Goal: Task Accomplishment & Management: Manage account settings

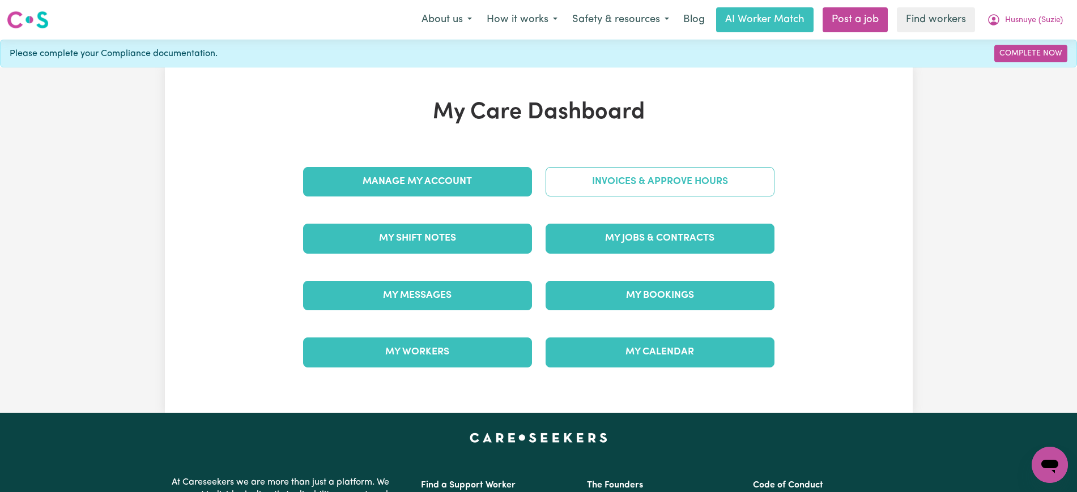
click at [585, 177] on link "Invoices & Approve Hours" at bounding box center [660, 181] width 229 height 29
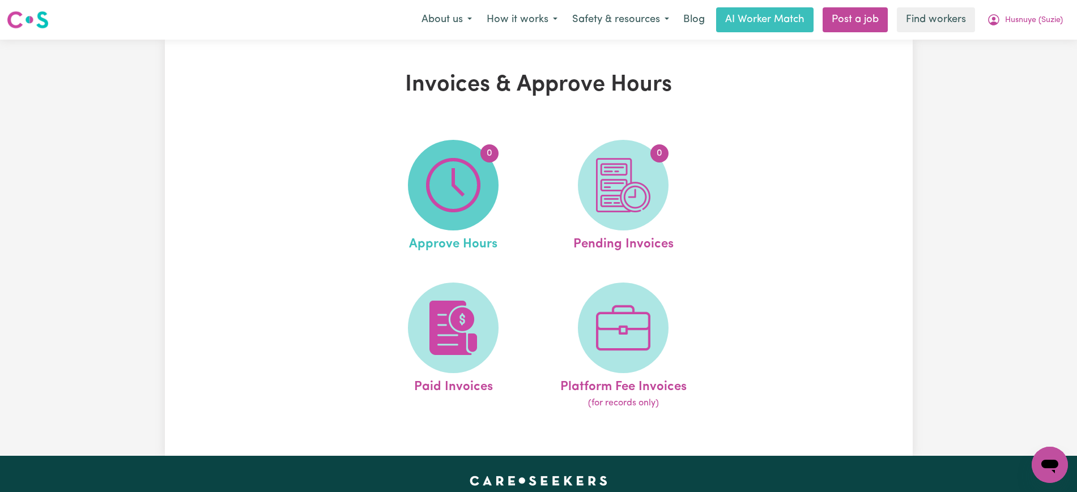
click at [478, 201] on img at bounding box center [453, 185] width 54 height 54
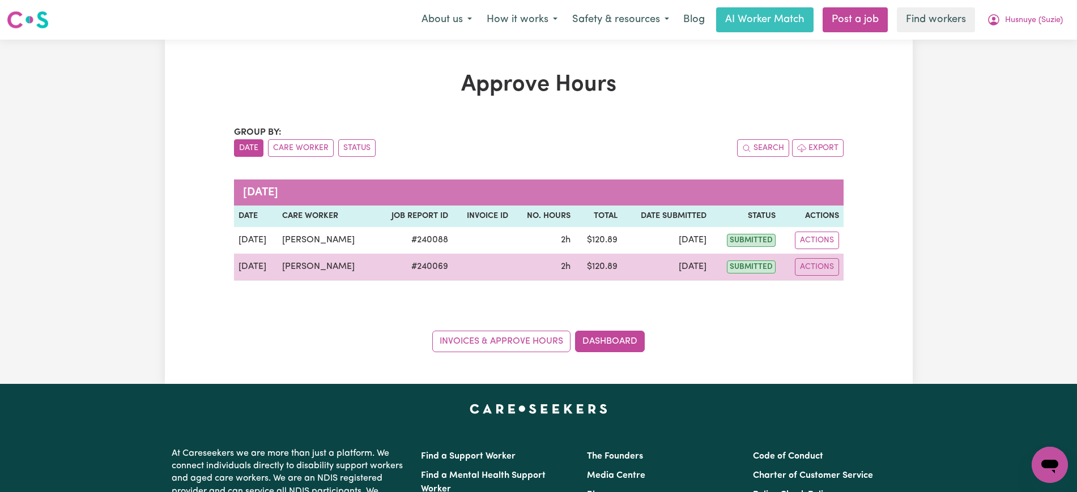
drag, startPoint x: 362, startPoint y: 267, endPoint x: 281, endPoint y: 264, distance: 81.1
click at [281, 264] on td "[PERSON_NAME]" at bounding box center [326, 267] width 97 height 27
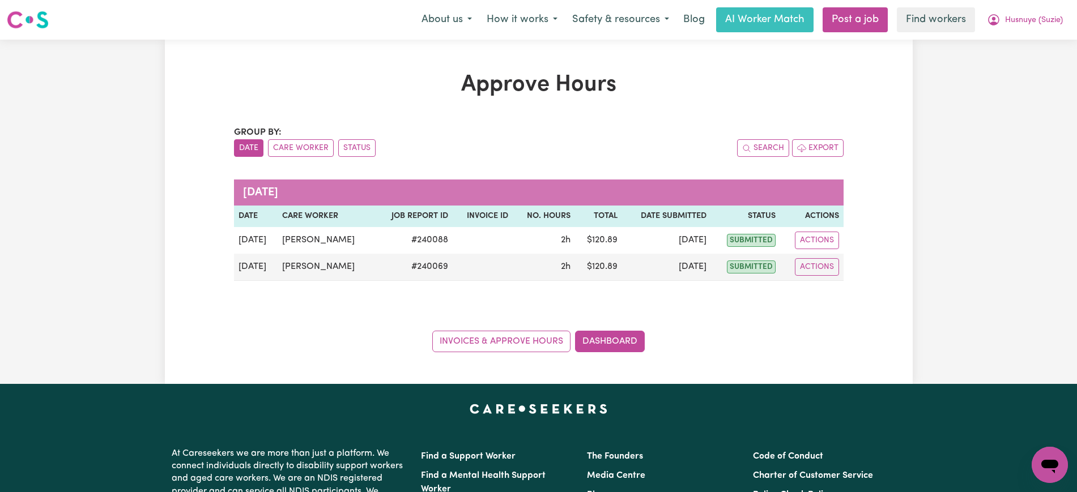
copy td "[PERSON_NAME]"
click at [303, 145] on button "Care Worker" at bounding box center [301, 148] width 66 height 18
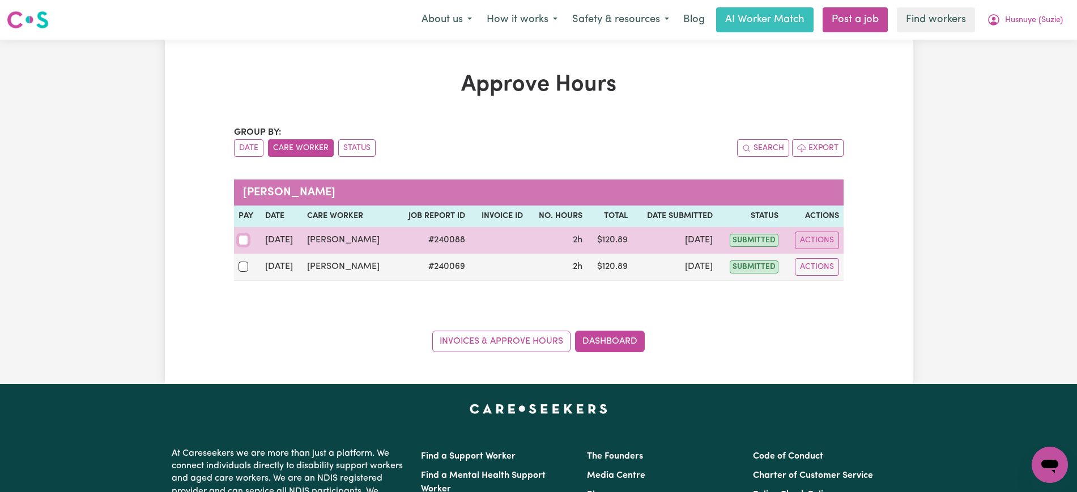
click at [248, 237] on input "checkbox" at bounding box center [244, 240] width 10 height 10
checkbox input "true"
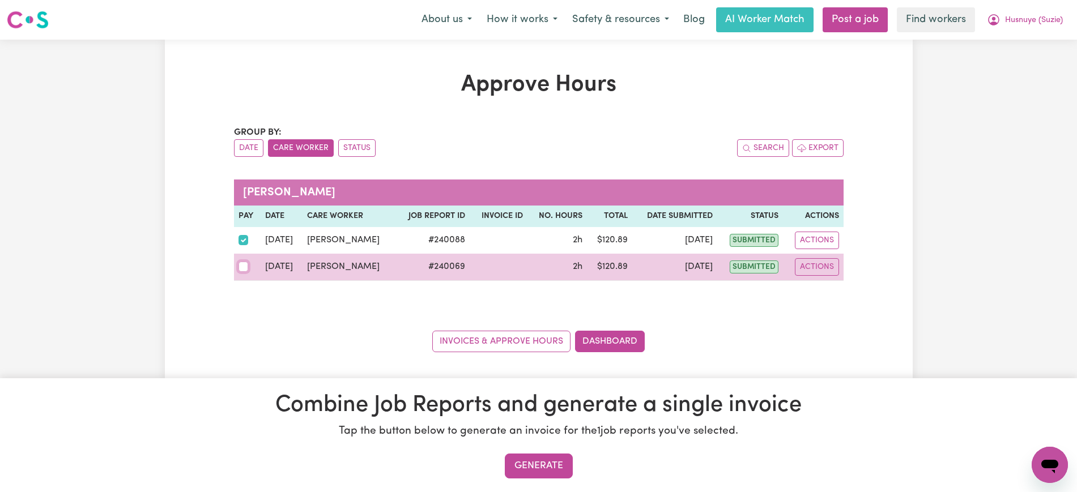
click at [244, 264] on input "checkbox" at bounding box center [244, 267] width 10 height 10
checkbox input "true"
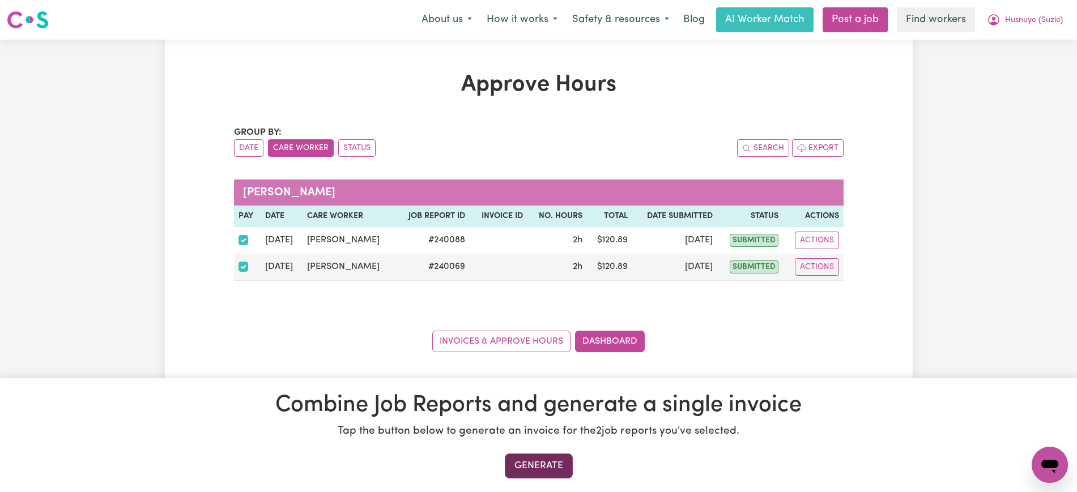
click at [543, 461] on button "Generate" at bounding box center [539, 466] width 68 height 25
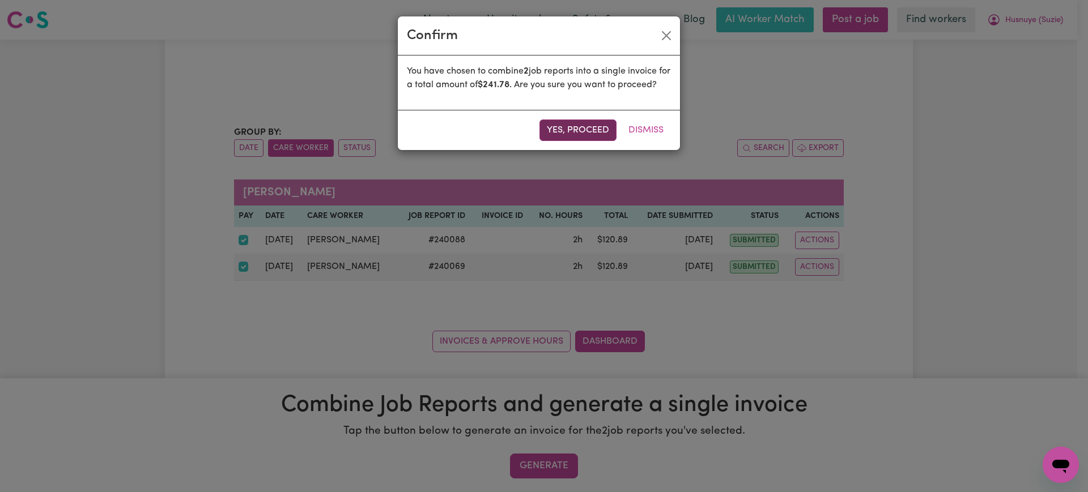
click at [572, 136] on button "Yes, proceed" at bounding box center [578, 131] width 77 height 22
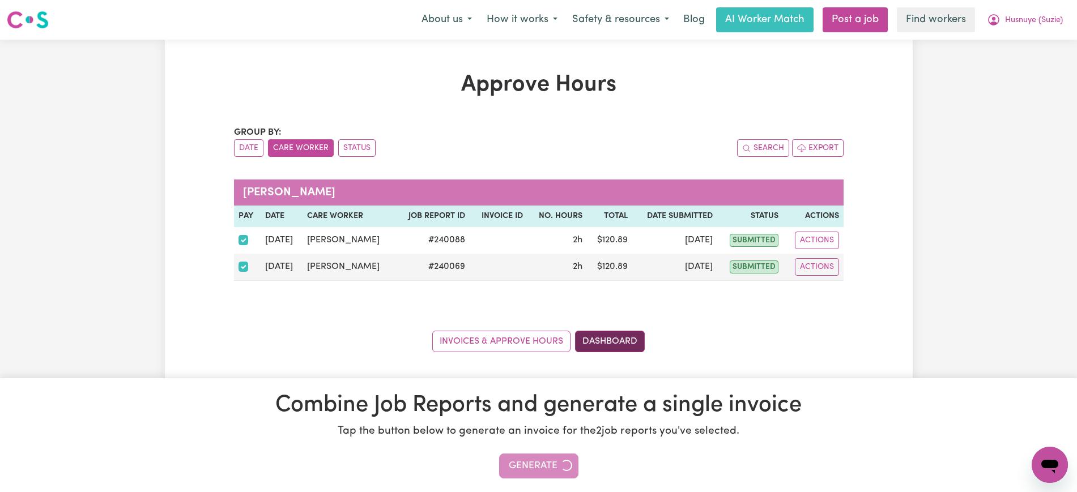
click at [599, 342] on link "Dashboard" at bounding box center [610, 342] width 70 height 22
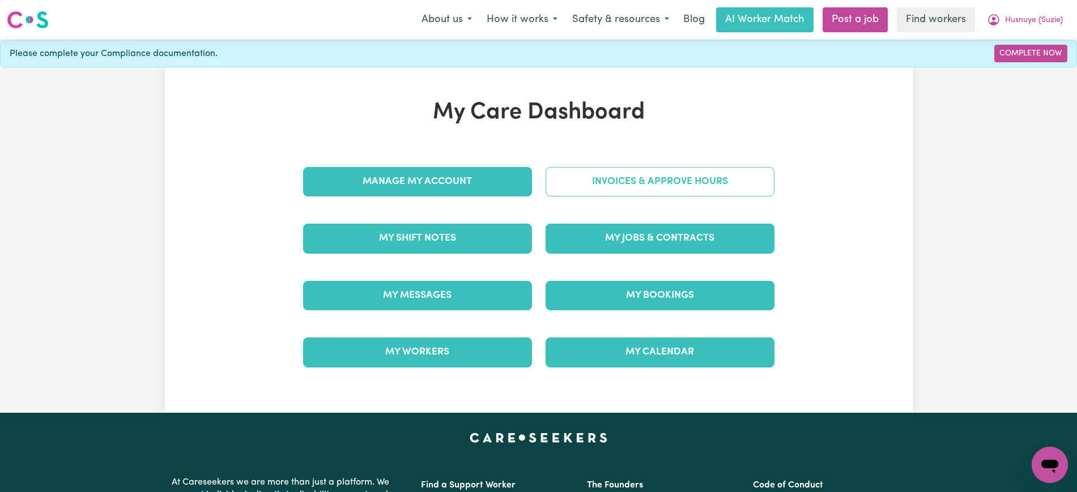
click at [630, 187] on link "Invoices & Approve Hours" at bounding box center [660, 181] width 229 height 29
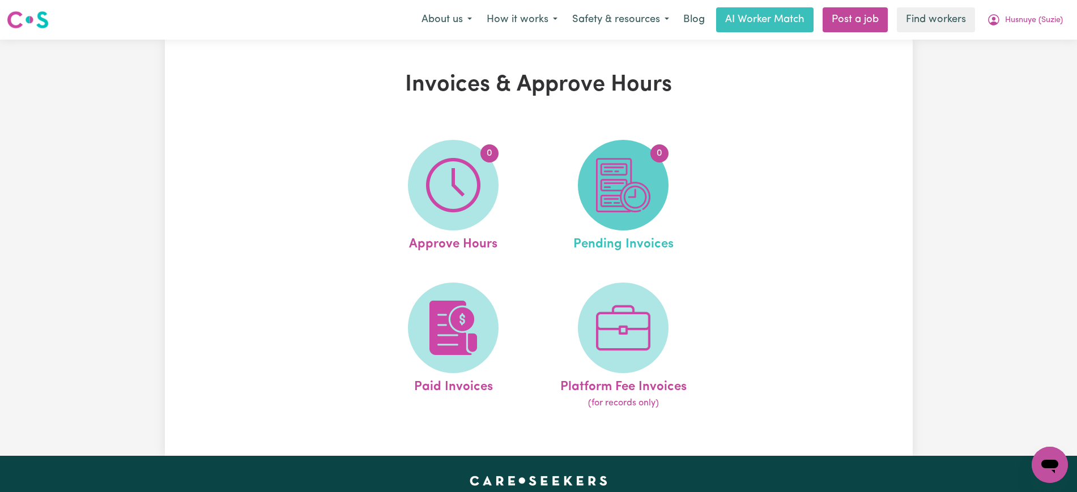
click at [635, 194] on img at bounding box center [623, 185] width 54 height 54
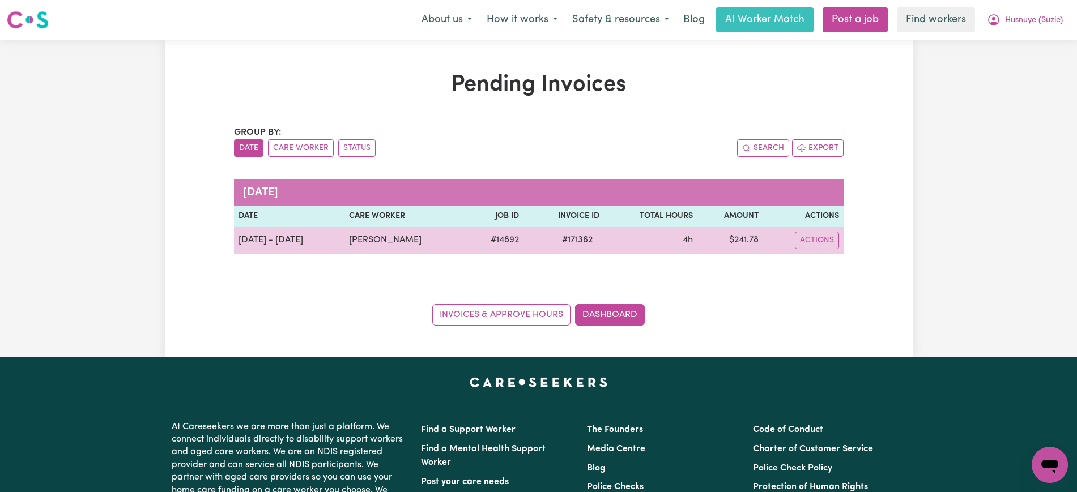
click at [570, 246] on span "# 171362" at bounding box center [577, 240] width 44 height 14
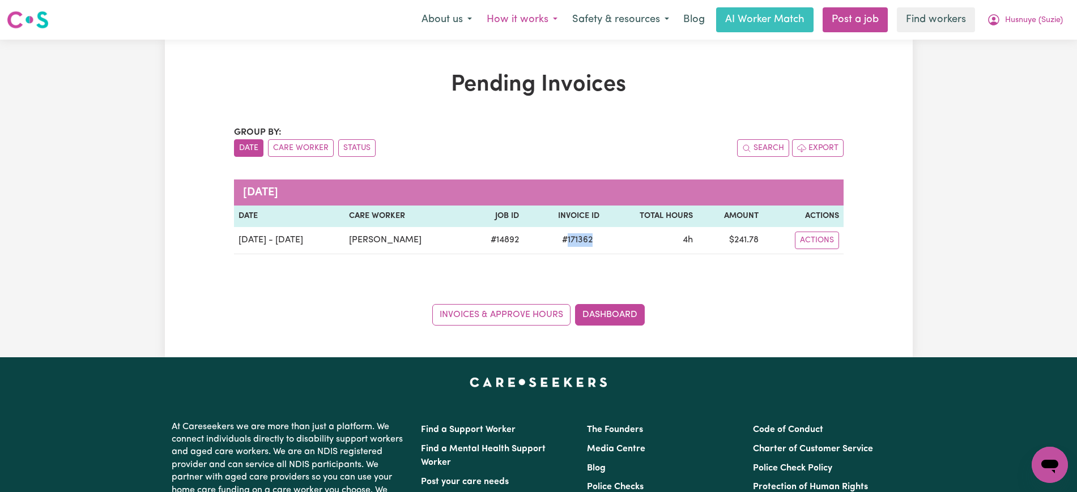
copy span "171362"
click at [1023, 16] on span "Husnuye (Suzie)" at bounding box center [1034, 20] width 58 height 12
drag, startPoint x: 1019, startPoint y: 28, endPoint x: 1009, endPoint y: 70, distance: 43.6
click at [1009, 70] on link "Logout" at bounding box center [1025, 65] width 90 height 22
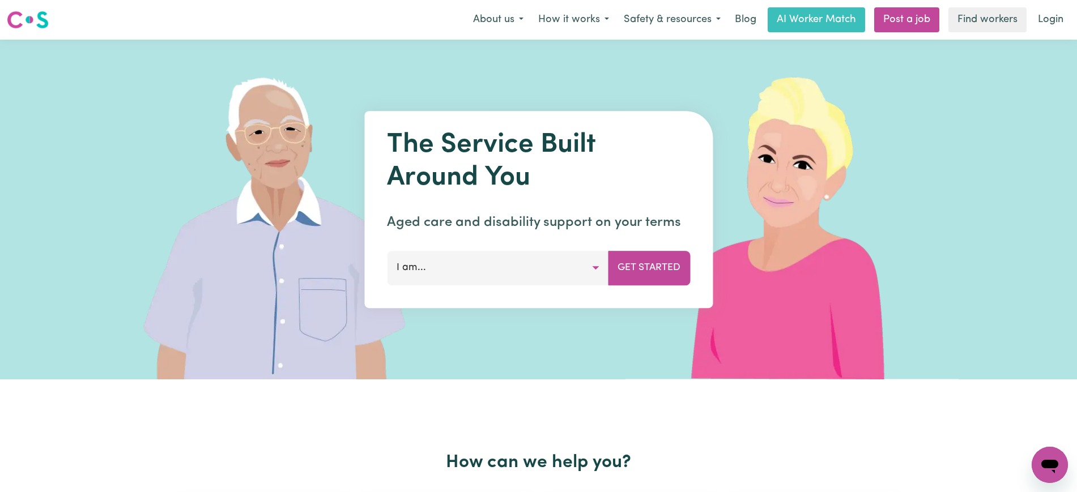
click at [1048, 27] on link "Login" at bounding box center [1050, 19] width 39 height 25
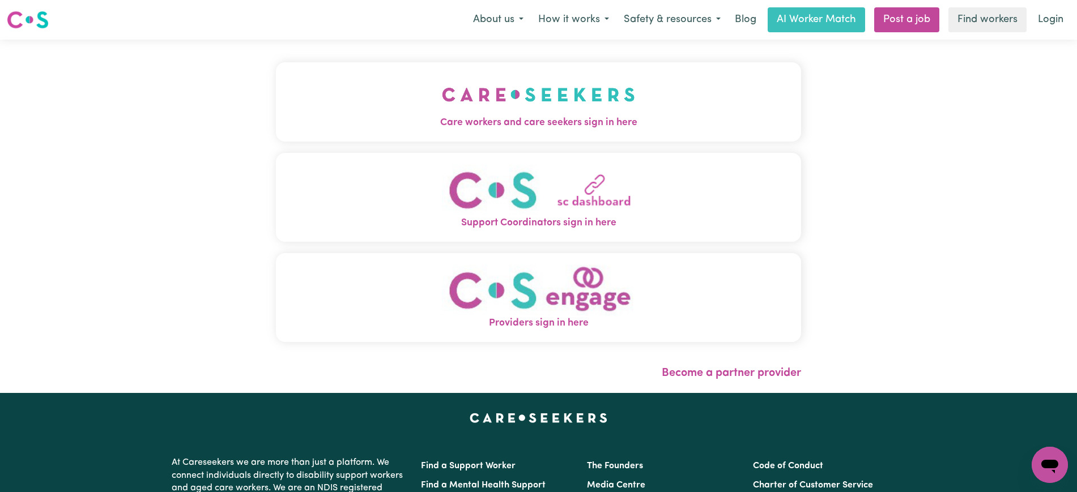
click at [388, 94] on button "Care workers and care seekers sign in here" at bounding box center [538, 101] width 525 height 79
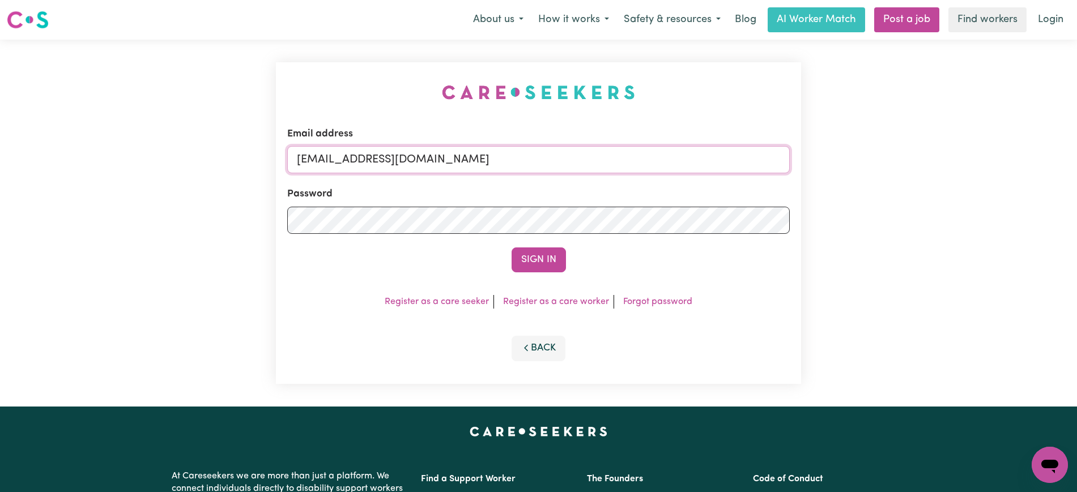
drag, startPoint x: 605, startPoint y: 165, endPoint x: 86, endPoint y: 161, distance: 519.1
click at [86, 161] on div "Email address [EMAIL_ADDRESS][DOMAIN_NAME] Password Sign In Register as a care …" at bounding box center [538, 223] width 1077 height 367
type input "[PERSON_NAME][EMAIL_ADDRESS][DOMAIN_NAME]"
click at [512, 248] on button "Sign In" at bounding box center [539, 260] width 54 height 25
